Goal: Transaction & Acquisition: Purchase product/service

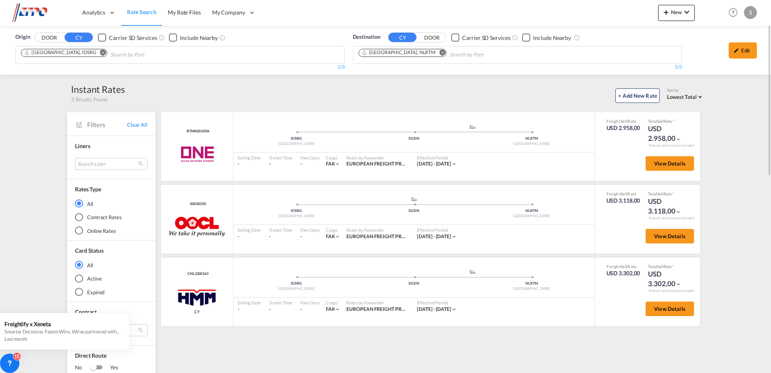
drag, startPoint x: 479, startPoint y: 0, endPoint x: 761, endPoint y: 127, distance: 308.6
drag, startPoint x: 741, startPoint y: 130, endPoint x: 760, endPoint y: 104, distance: 32.3
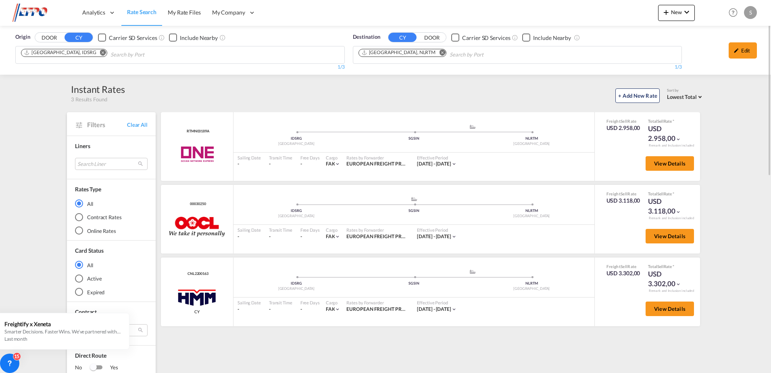
click at [550, 94] on div "+ Add New Rate Sort by Lowest Total Lowest Freight Lowest Total Fastest Transit…" at bounding box center [414, 94] width 579 height 17
click at [95, 56] on button "Remove" at bounding box center [101, 53] width 12 height 8
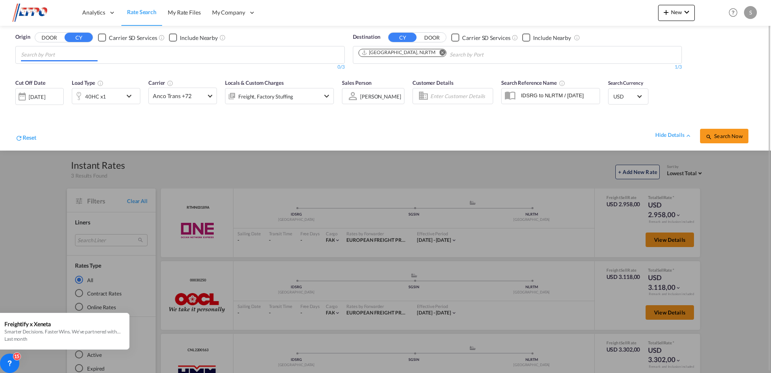
click at [74, 54] on input "Chips input." at bounding box center [59, 54] width 77 height 13
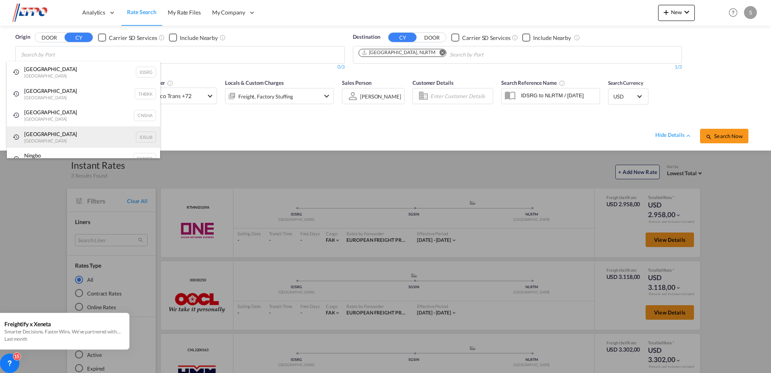
click at [31, 138] on div "Surabaya [GEOGRAPHIC_DATA] IDSUB" at bounding box center [83, 137] width 153 height 22
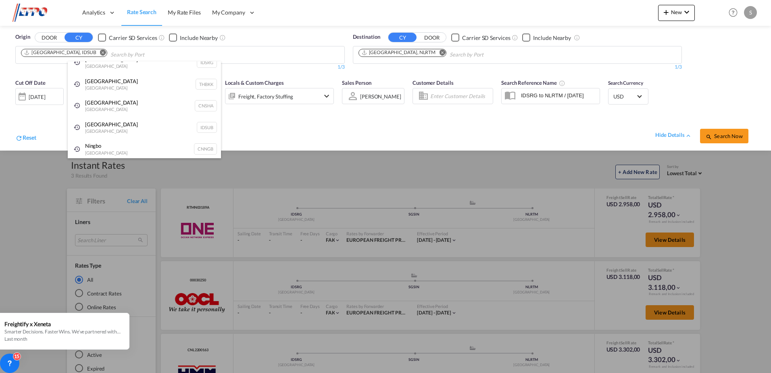
scroll to position [12, 0]
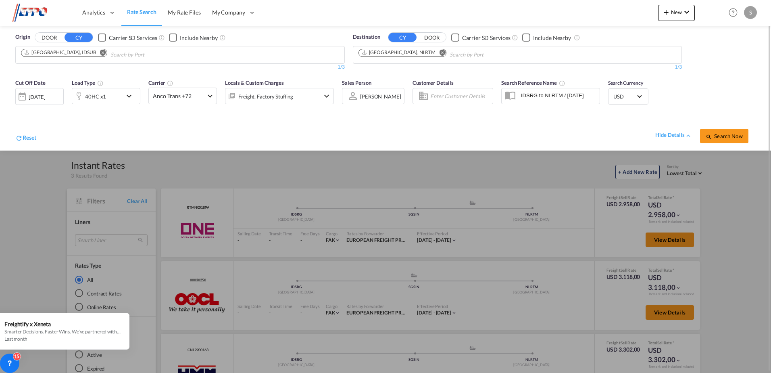
click at [726, 145] on div "Reset hide details Search Now" at bounding box center [385, 131] width 748 height 31
click at [726, 142] on button "Search Now" at bounding box center [724, 136] width 48 height 15
